Goal: Obtain resource: Obtain resource

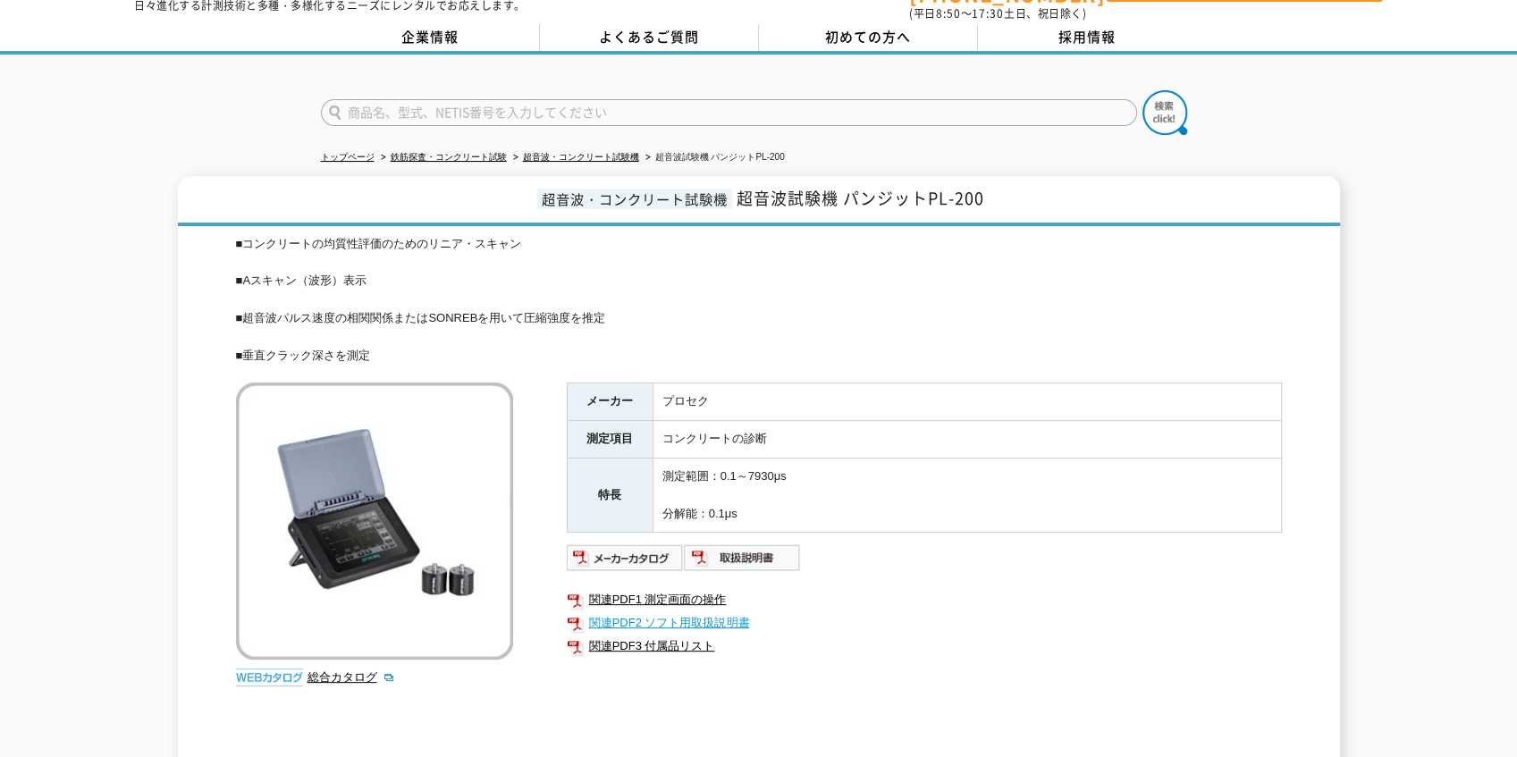
scroll to position [119, 0]
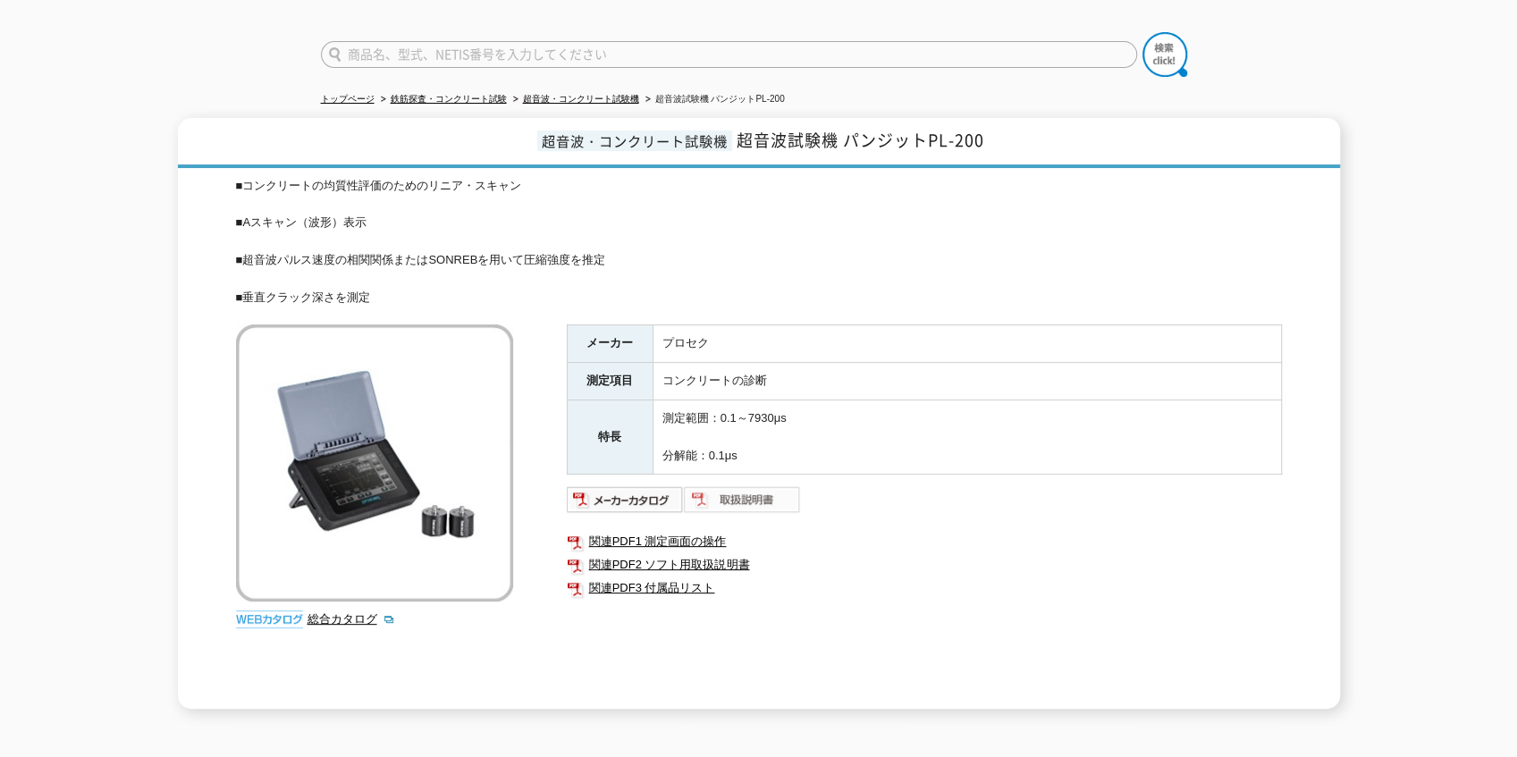
click at [742, 485] on img at bounding box center [742, 499] width 117 height 29
click at [546, 94] on link "超音波・コンクリート試験機" at bounding box center [581, 99] width 116 height 10
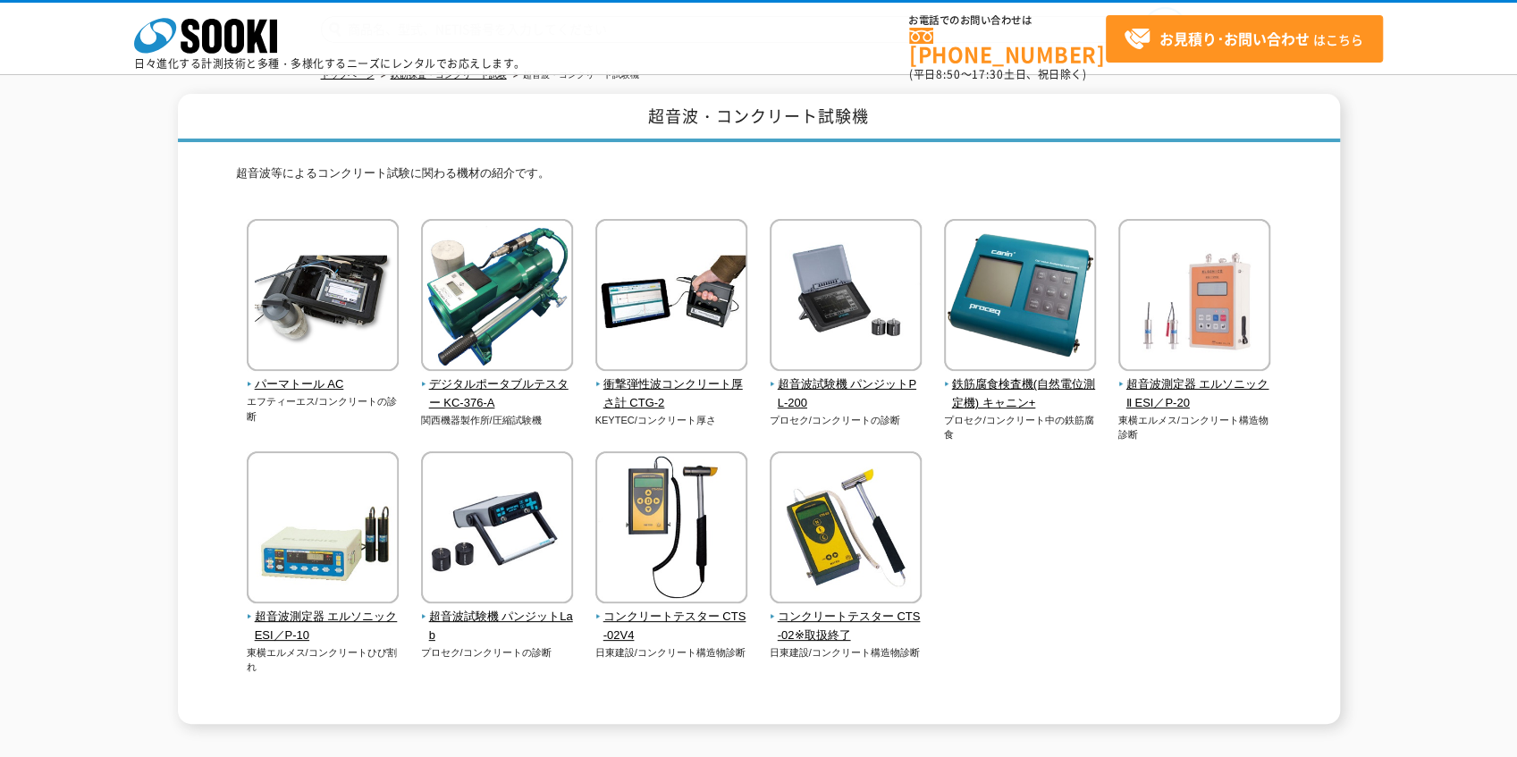
scroll to position [119, 0]
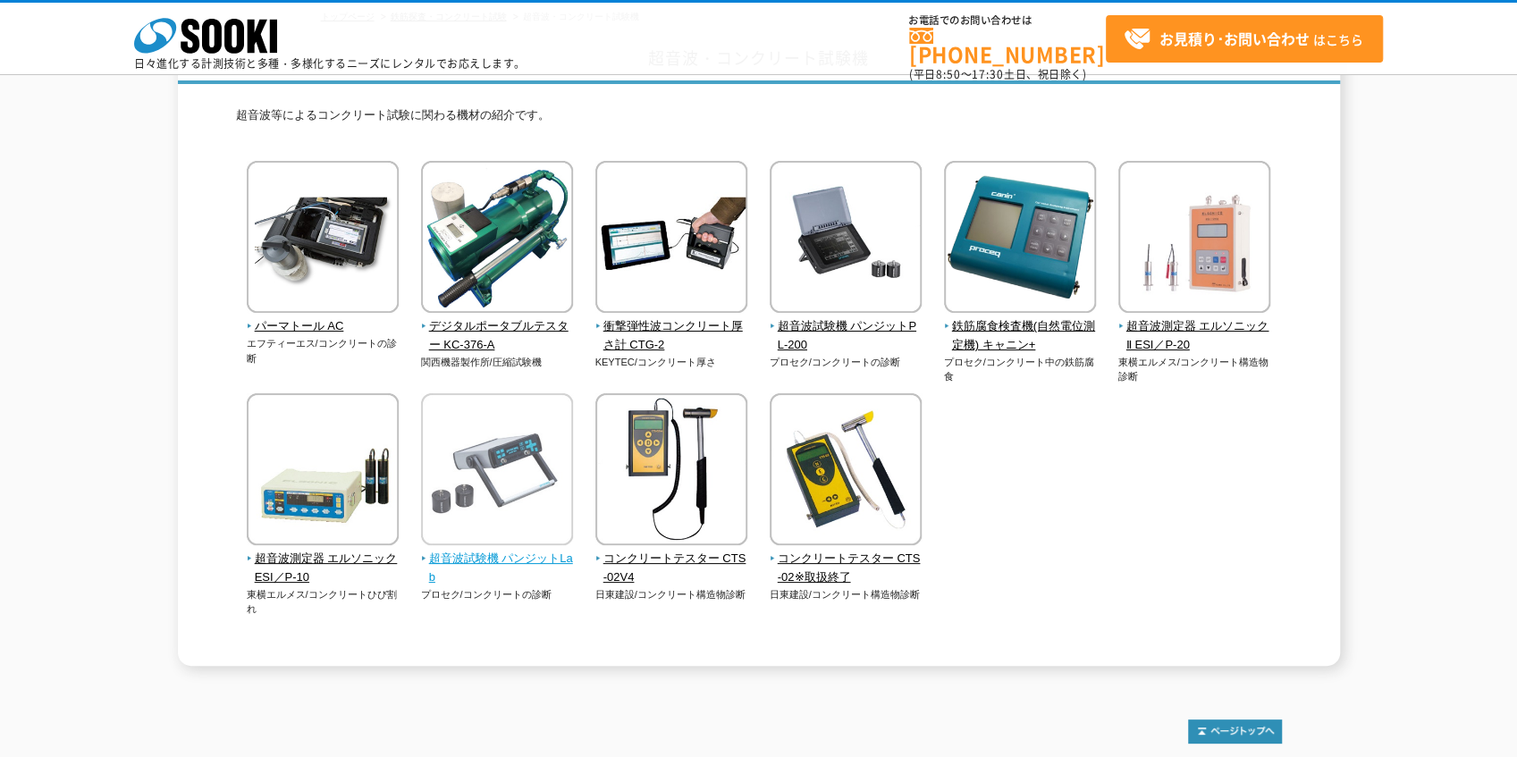
click at [494, 465] on img at bounding box center [497, 471] width 152 height 156
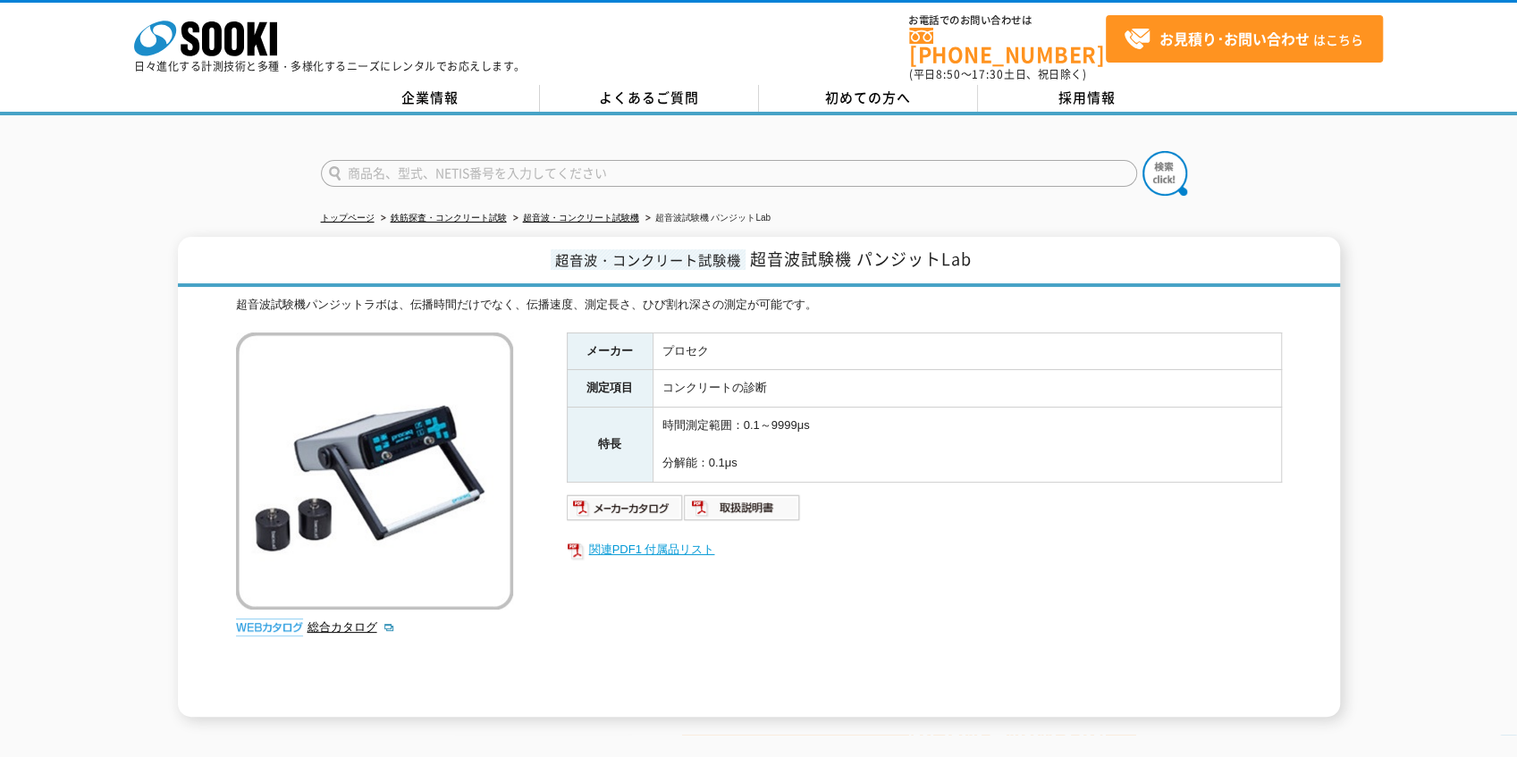
click at [682, 538] on link "関連PDF1 付属品リスト" at bounding box center [924, 549] width 715 height 23
